Goal: Task Accomplishment & Management: Use online tool/utility

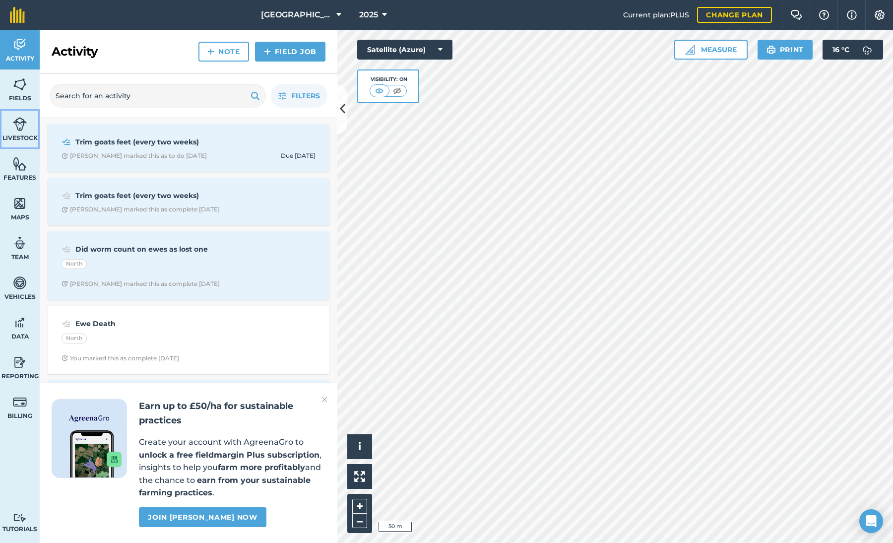
click at [20, 129] on img at bounding box center [20, 124] width 14 height 15
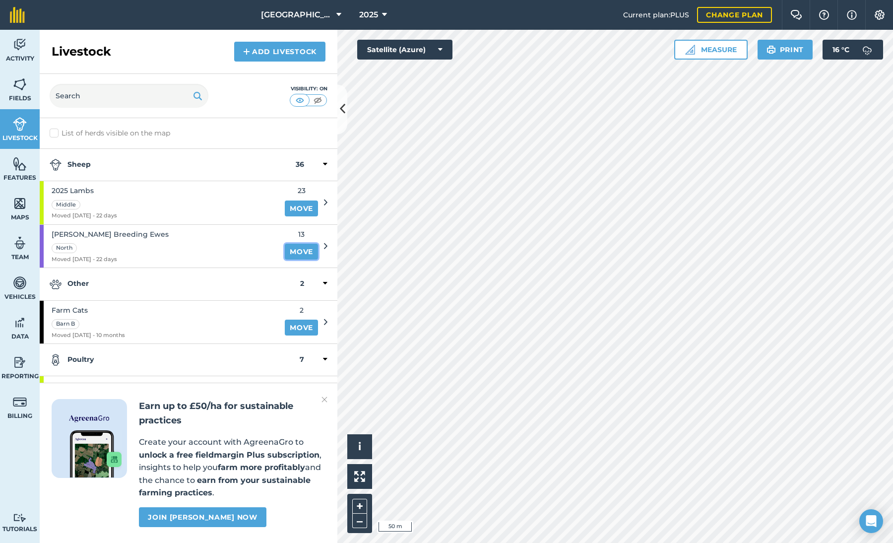
click at [294, 249] on link "Move" at bounding box center [301, 252] width 33 height 16
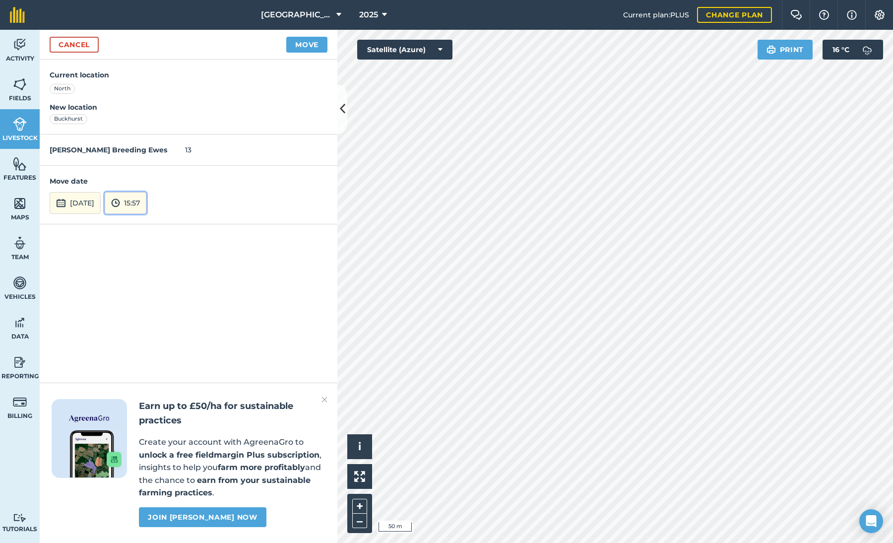
click at [146, 204] on button "15:57" at bounding box center [126, 203] width 42 height 22
click at [152, 128] on button "15:30" at bounding box center [128, 129] width 47 height 16
click at [312, 42] on button "Move" at bounding box center [306, 45] width 41 height 16
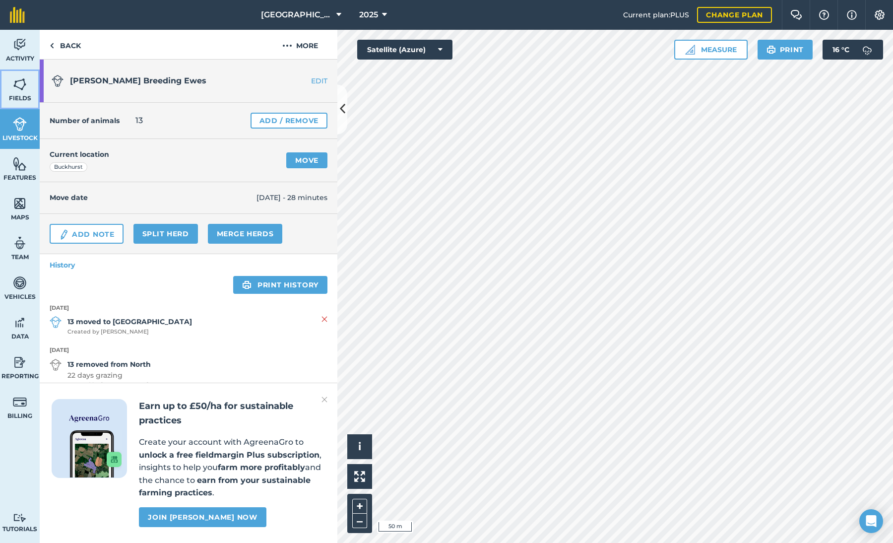
click at [17, 86] on img at bounding box center [20, 84] width 14 height 15
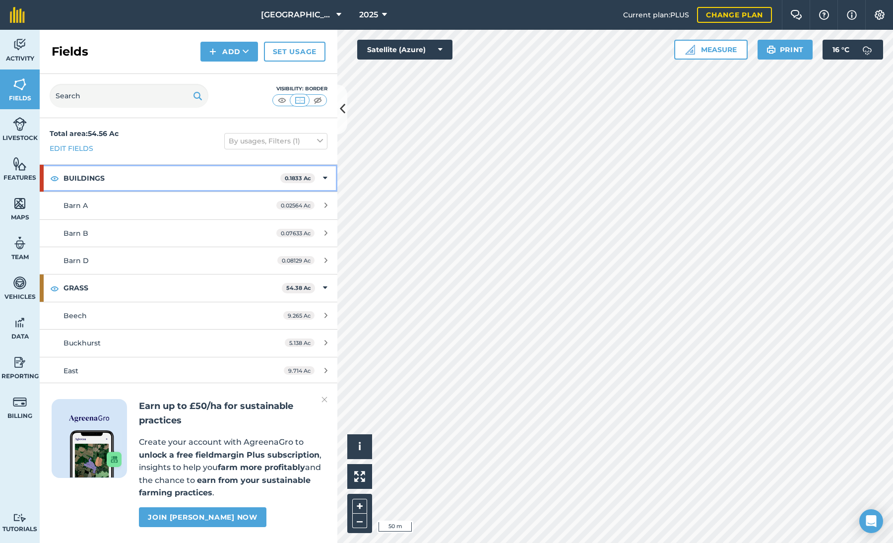
click at [323, 179] on icon at bounding box center [325, 178] width 4 height 11
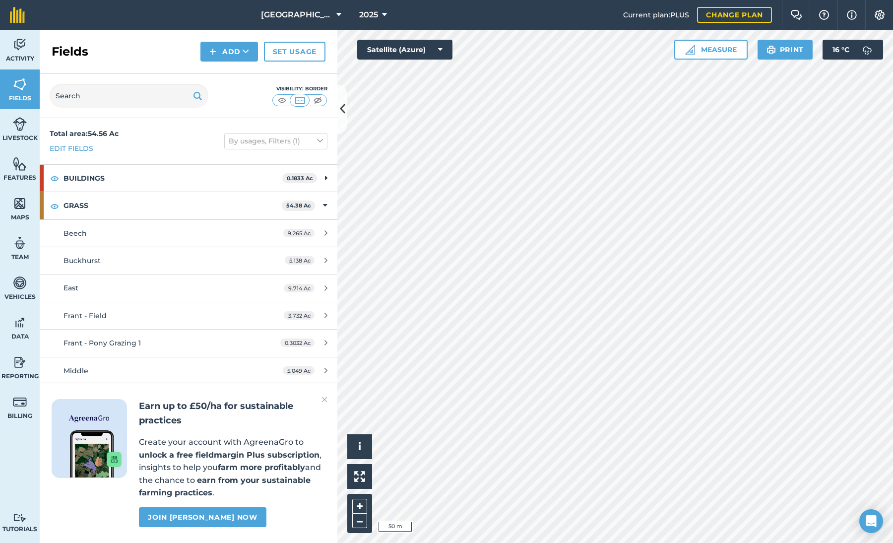
click at [326, 400] on img at bounding box center [325, 400] width 6 height 12
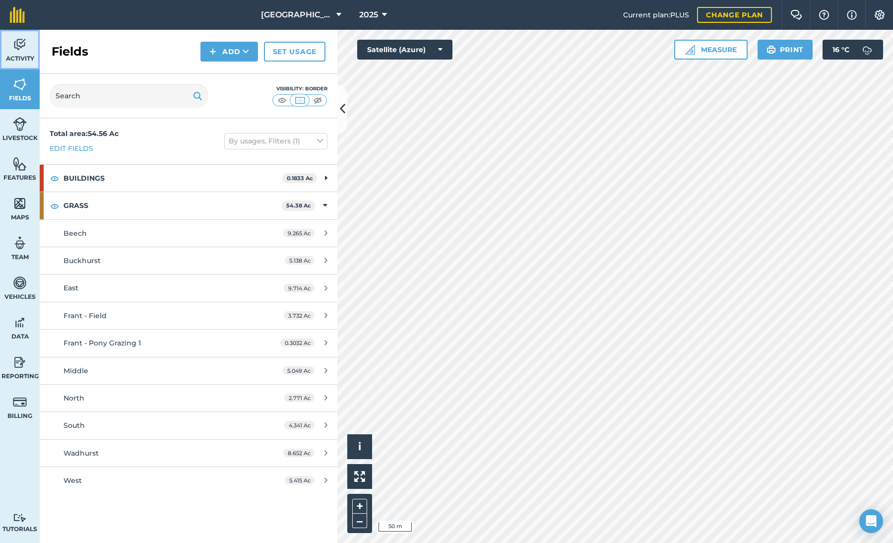
click at [27, 50] on link "Activity" at bounding box center [20, 50] width 40 height 40
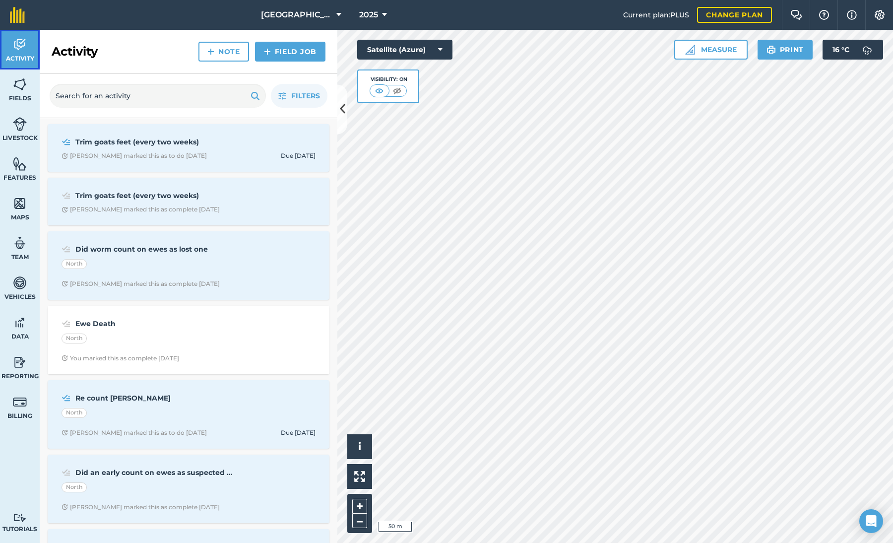
click at [24, 52] on link "Activity" at bounding box center [20, 50] width 40 height 40
click at [289, 94] on button "Filters" at bounding box center [299, 96] width 57 height 24
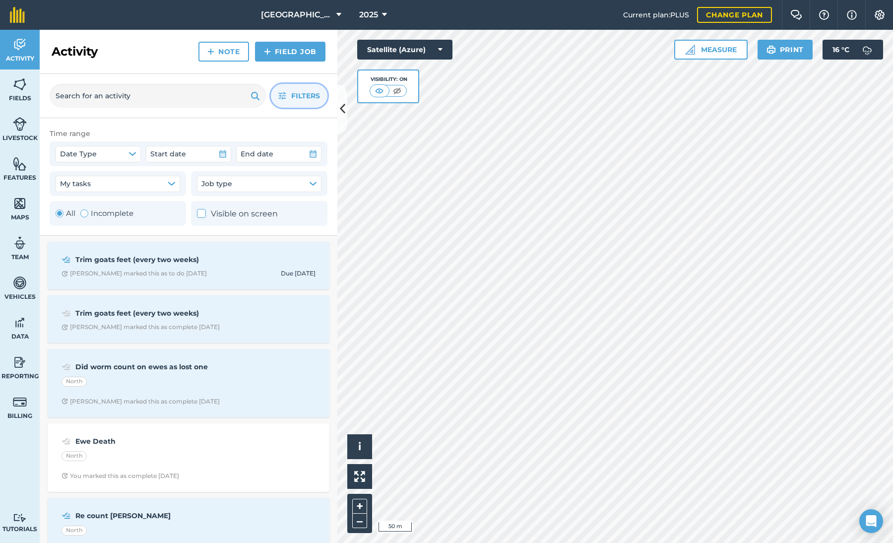
click at [289, 94] on button "Filters" at bounding box center [299, 96] width 57 height 24
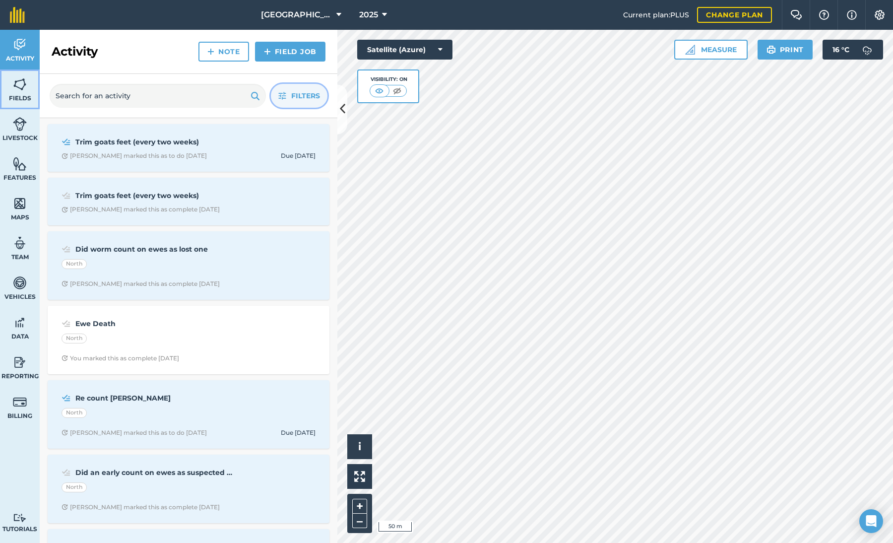
click at [15, 90] on img at bounding box center [20, 84] width 14 height 15
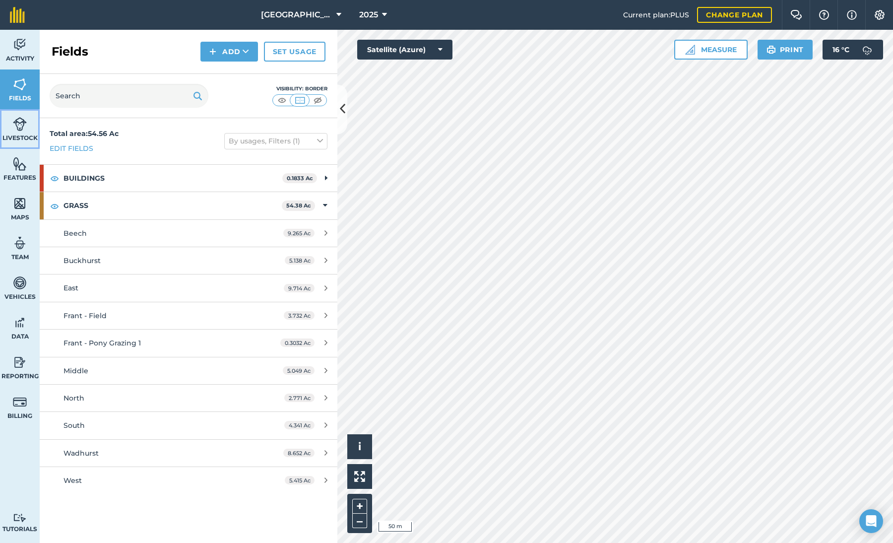
click at [18, 134] on span "Livestock" at bounding box center [20, 138] width 40 height 8
